Goal: Check status: Check status

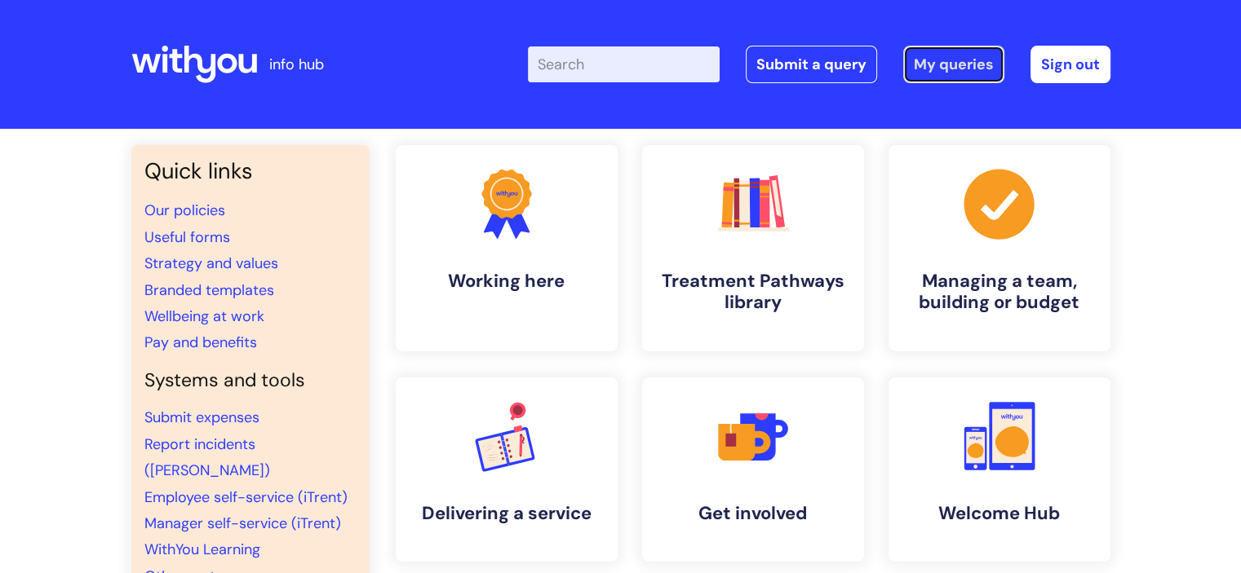
click at [944, 65] on link "My queries" at bounding box center [953, 65] width 101 height 38
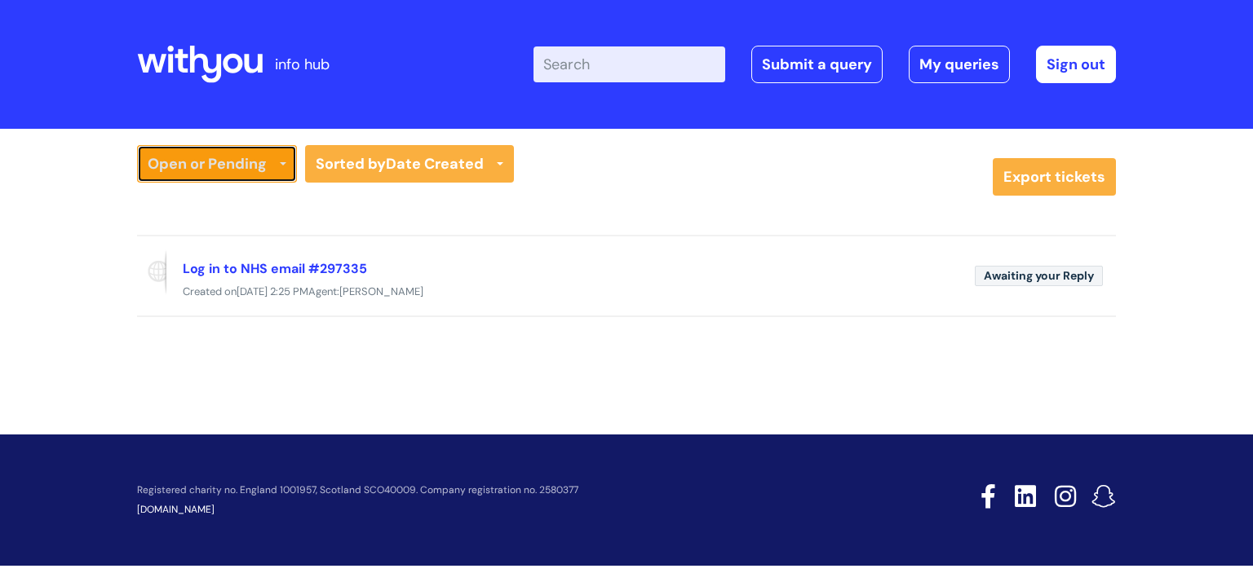
click at [182, 164] on link "Open or Pending" at bounding box center [217, 164] width 160 height 38
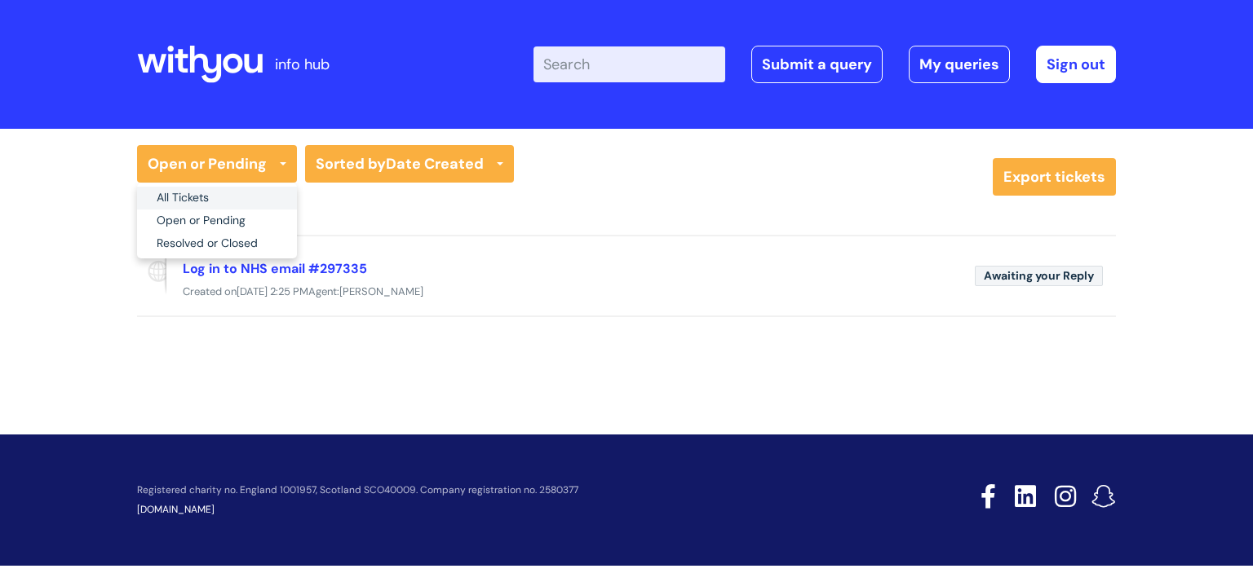
click at [186, 192] on link "All Tickets" at bounding box center [217, 198] width 160 height 23
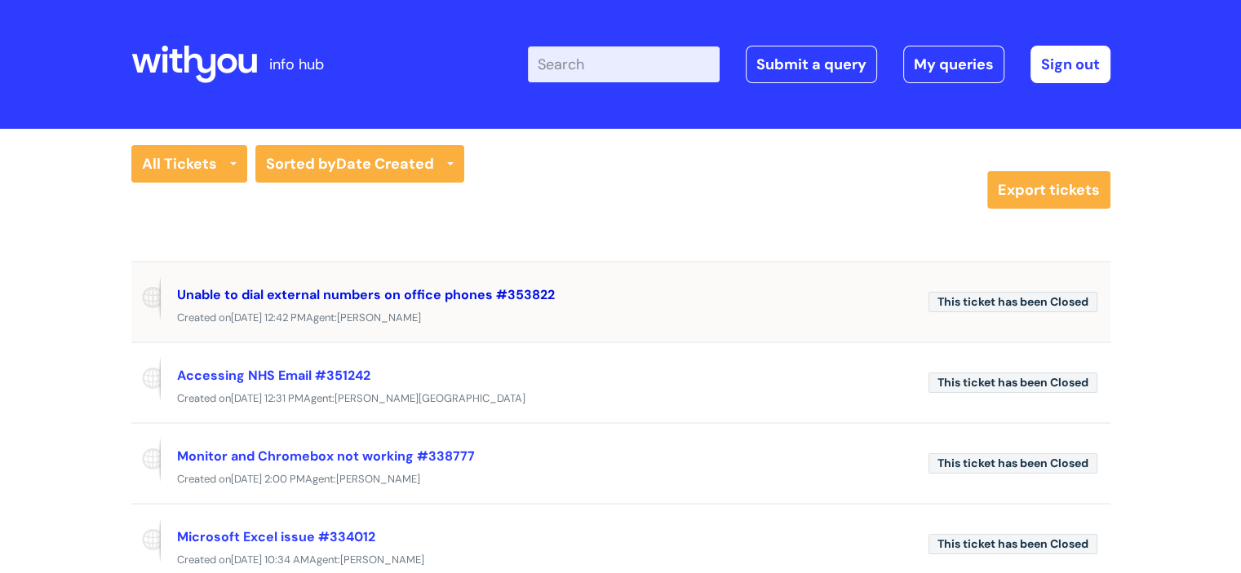
click at [322, 294] on link "Unable to dial external numbers on office phones #353822" at bounding box center [366, 294] width 378 height 17
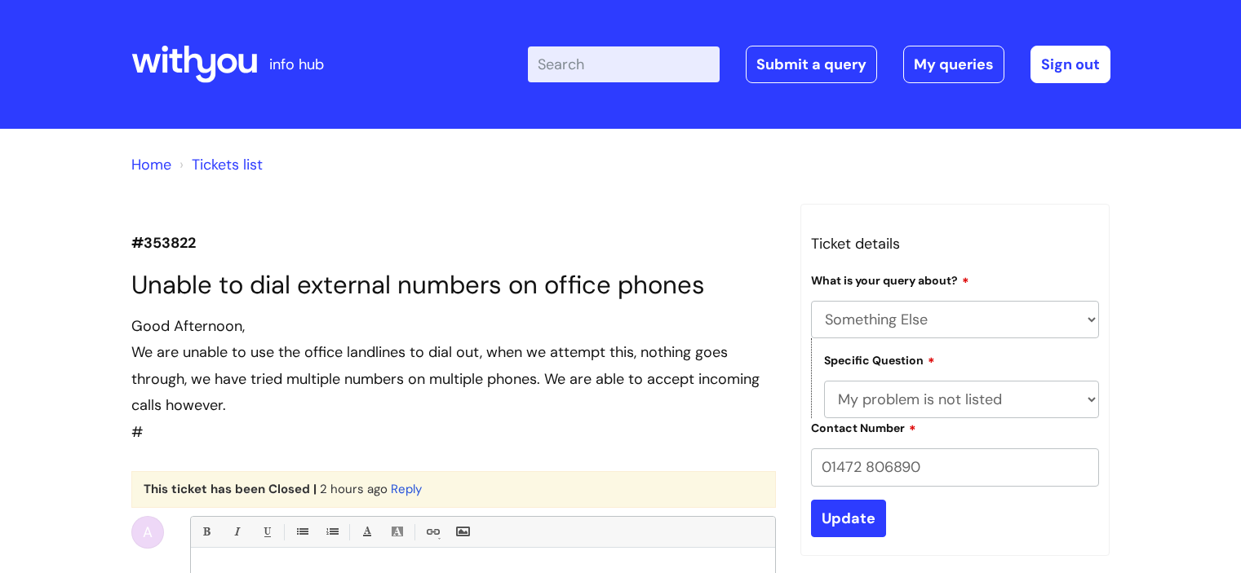
select select "Something Else"
select select "My problem is not listed"
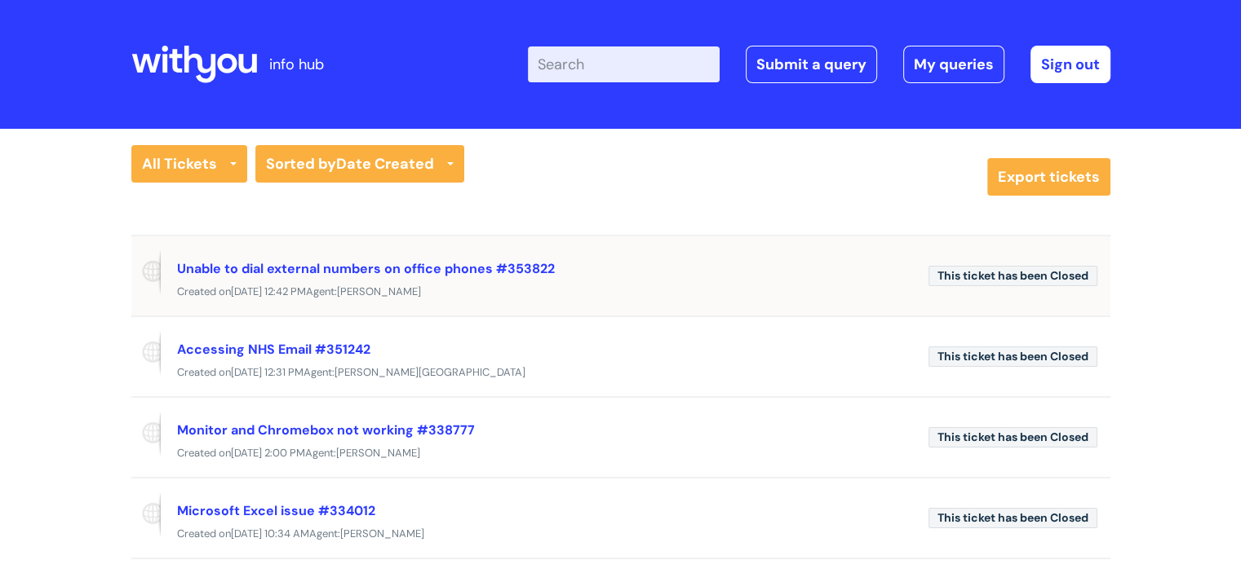
click at [1019, 277] on span "This ticket has been Closed" at bounding box center [1012, 276] width 169 height 20
